Goal: Information Seeking & Learning: Check status

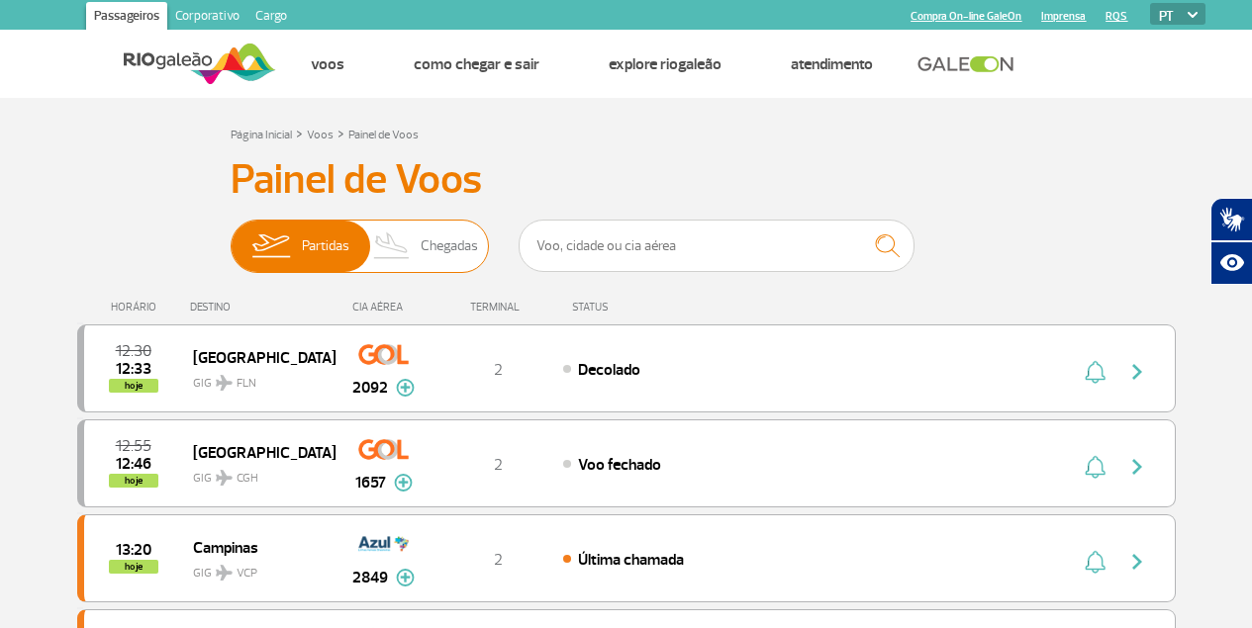
click at [430, 246] on span "Chegadas" at bounding box center [449, 246] width 57 height 51
click at [231, 237] on input "Partidas Chegadas" at bounding box center [231, 237] width 0 height 0
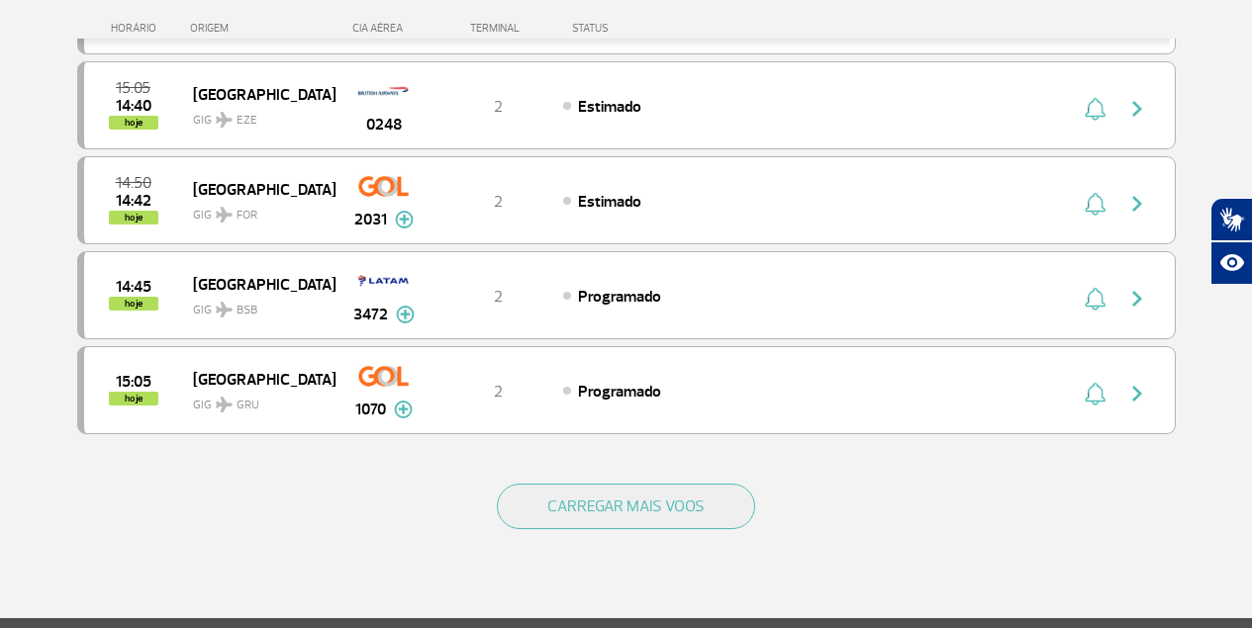
scroll to position [1803, 0]
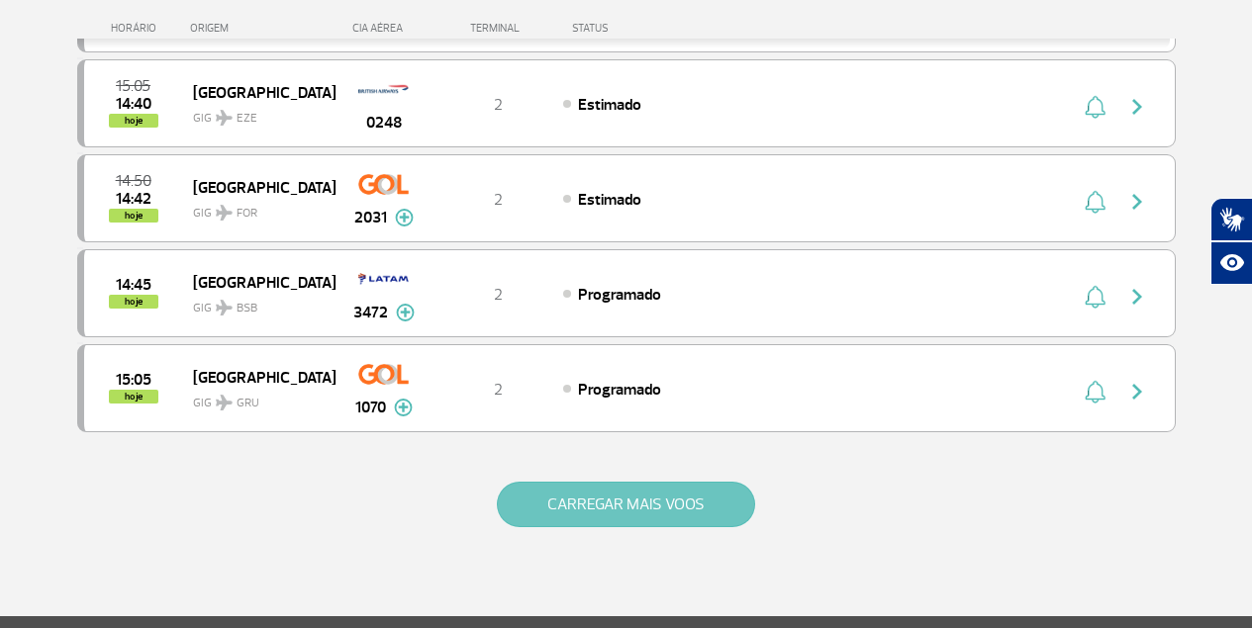
click at [639, 525] on button "CARREGAR MAIS VOOS" at bounding box center [626, 505] width 258 height 46
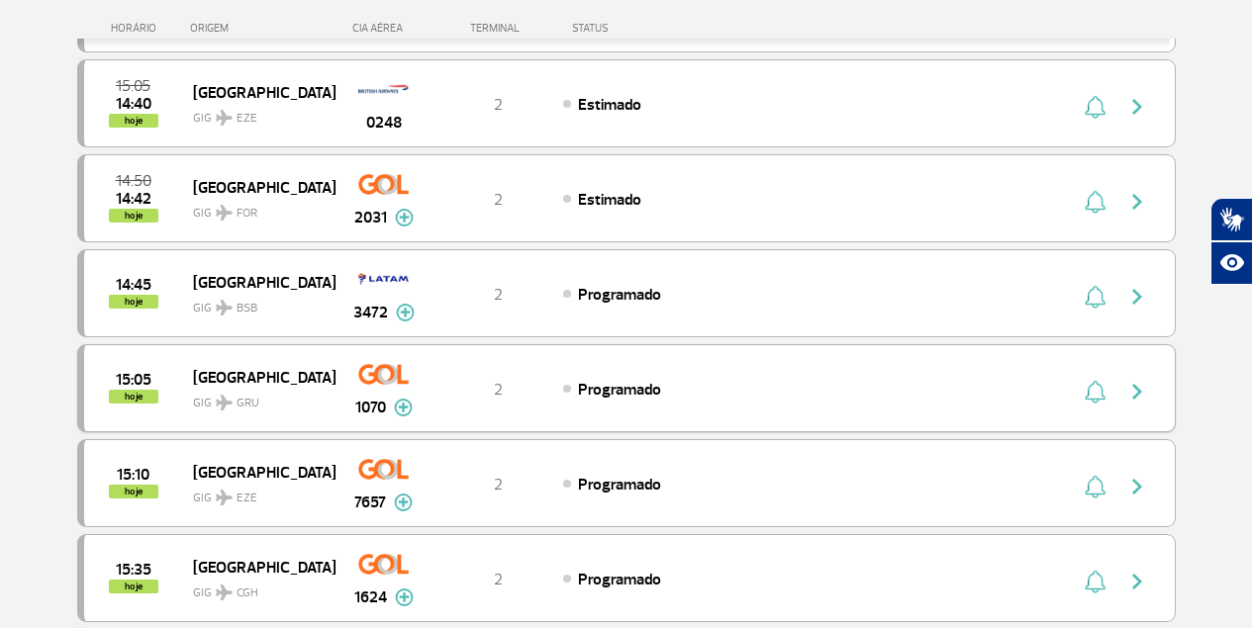
click at [407, 409] on img at bounding box center [403, 408] width 19 height 18
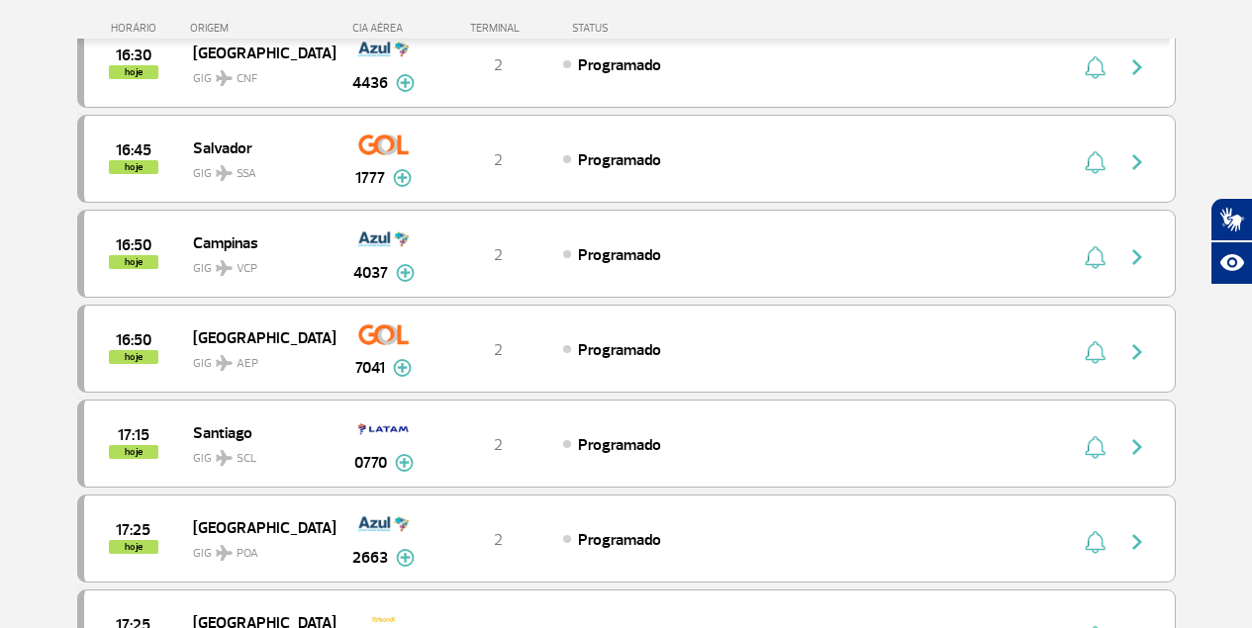
scroll to position [2966, 0]
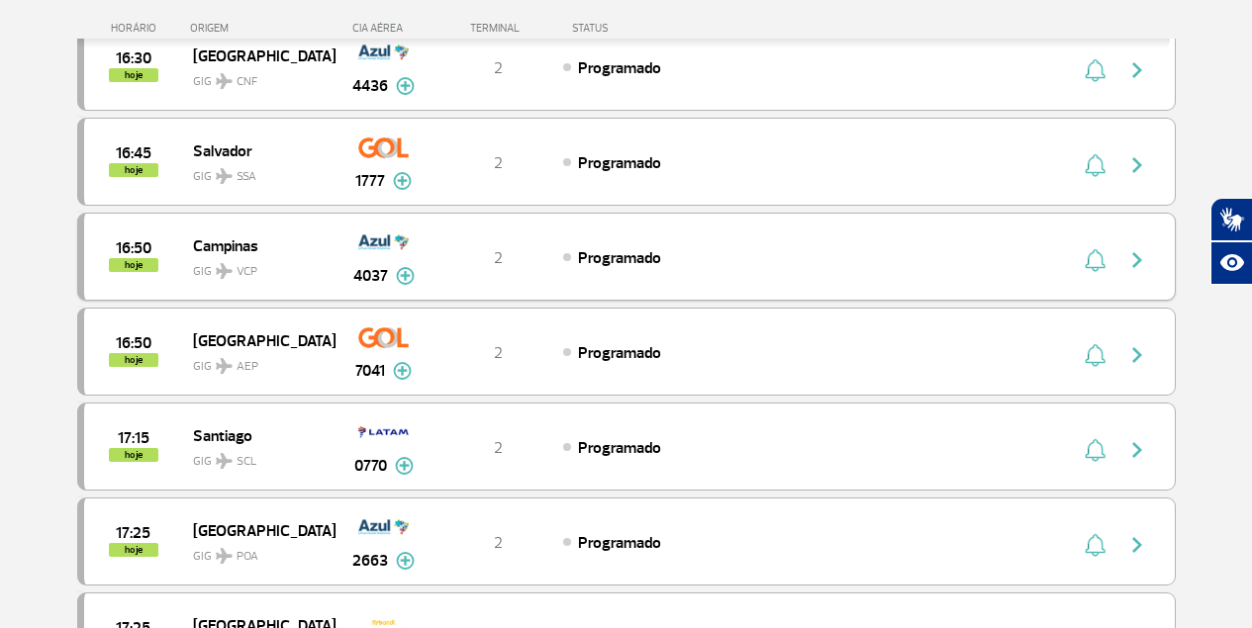
click at [405, 275] on img at bounding box center [405, 276] width 19 height 18
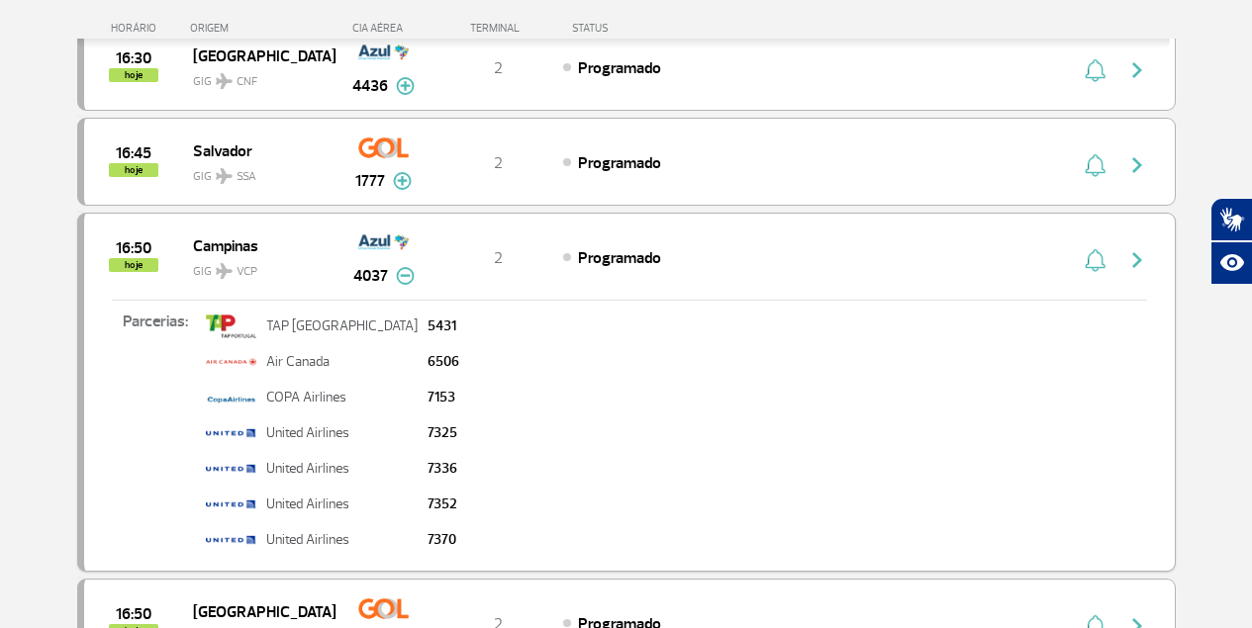
click at [402, 276] on img at bounding box center [405, 276] width 19 height 18
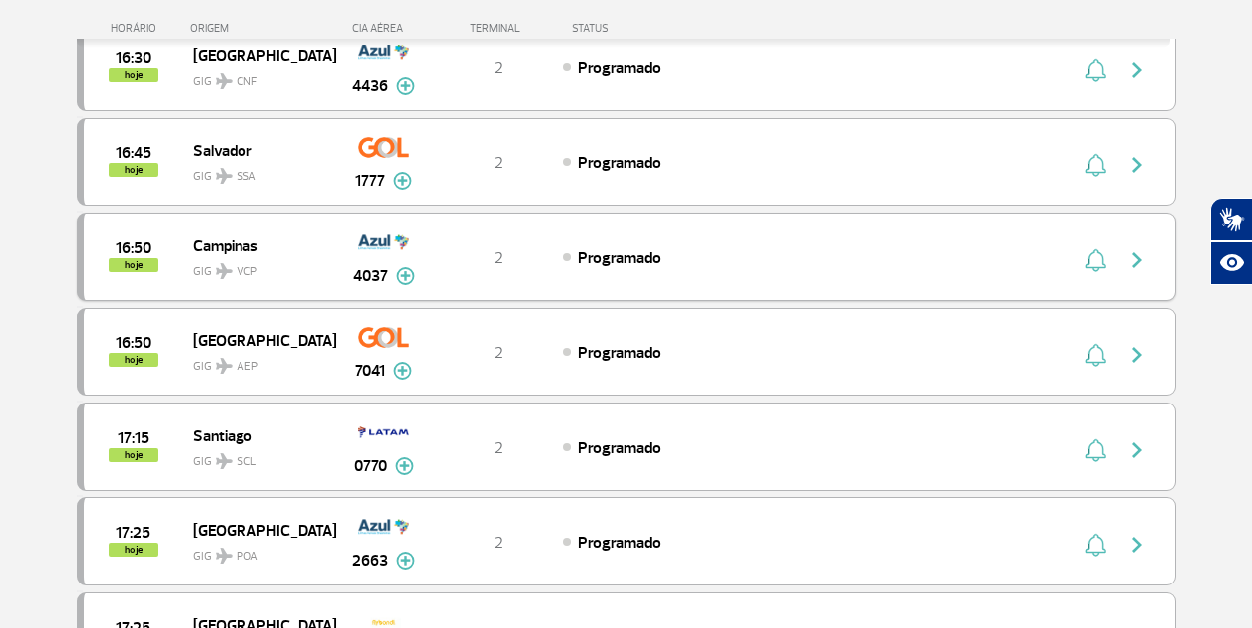
click at [383, 234] on img at bounding box center [383, 243] width 50 height 34
click at [1139, 259] on img "button" at bounding box center [1137, 260] width 24 height 24
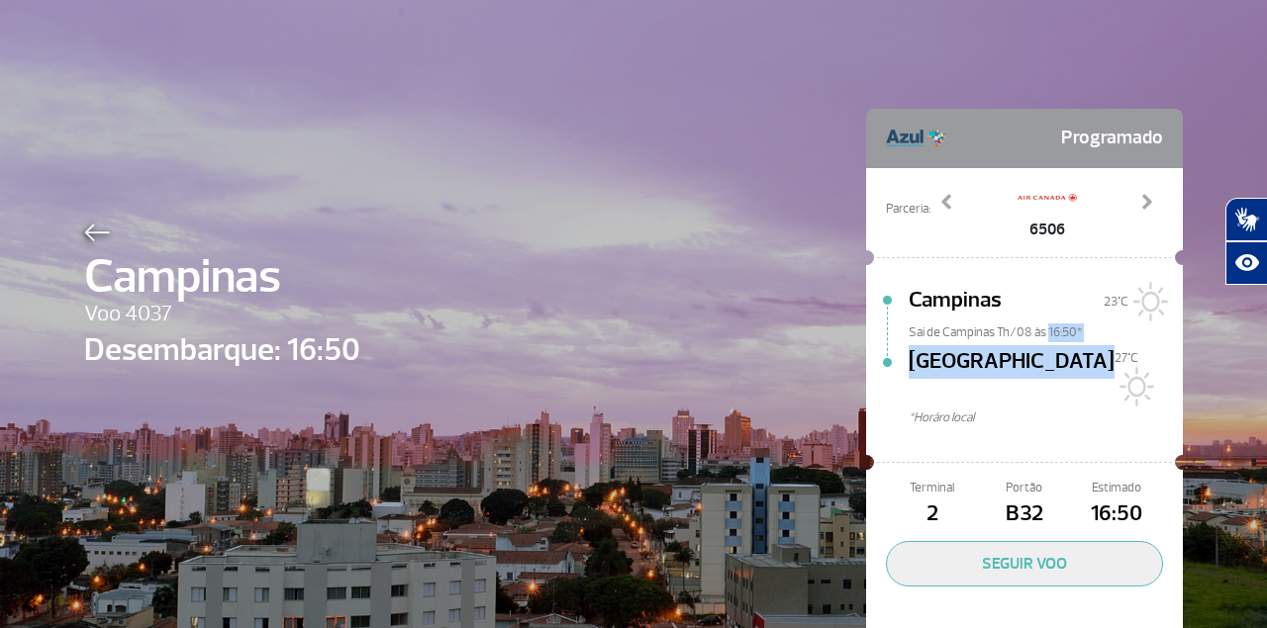
drag, startPoint x: 1041, startPoint y: 334, endPoint x: 1111, endPoint y: 338, distance: 70.4
click at [1111, 338] on div "Campinas 23°C Sai de Campinas Th/08 às 16:50* [GEOGRAPHIC_DATA][DATE]C *Horáro …" at bounding box center [1045, 367] width 274 height 167
